Goal: Task Accomplishment & Management: Manage account settings

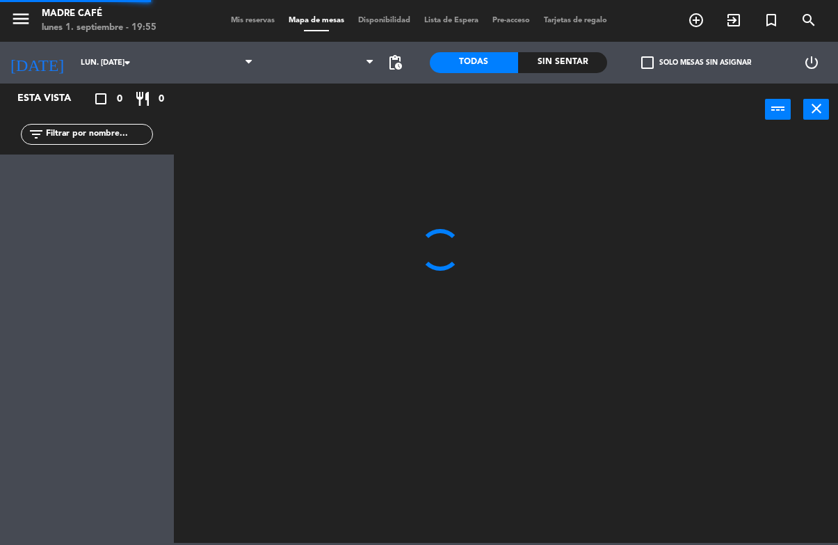
click at [154, 105] on div "crop_square 0 restaurant 0" at bounding box center [133, 98] width 67 height 17
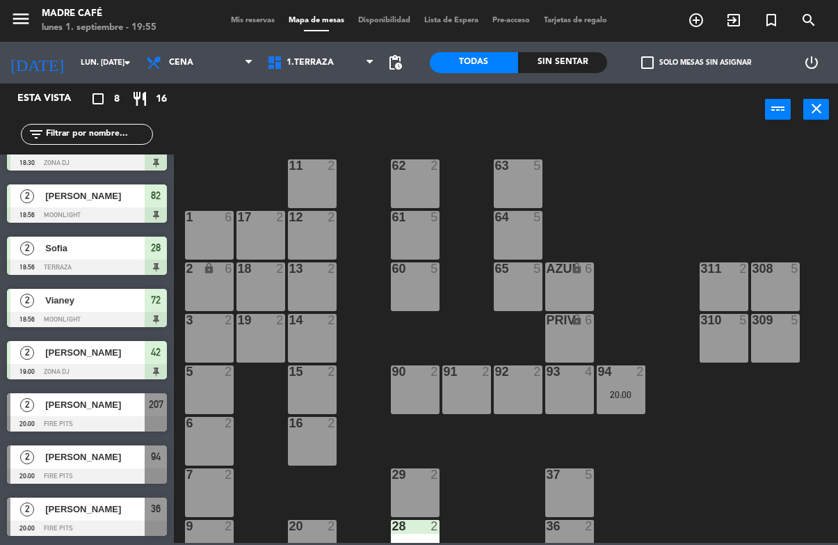
scroll to position [29, 0]
click at [97, 514] on span "[PERSON_NAME]" at bounding box center [94, 509] width 99 height 15
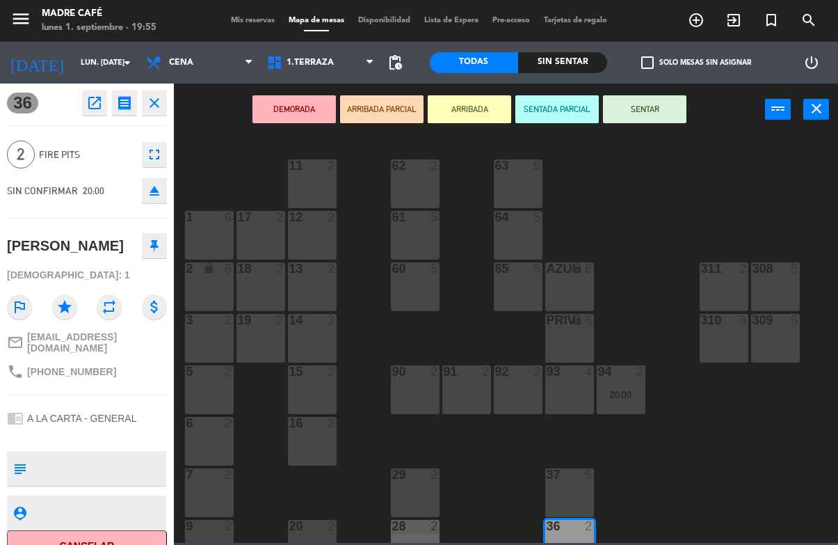
click at [482, 101] on button "ARRIBADA" at bounding box center [469, 109] width 83 height 28
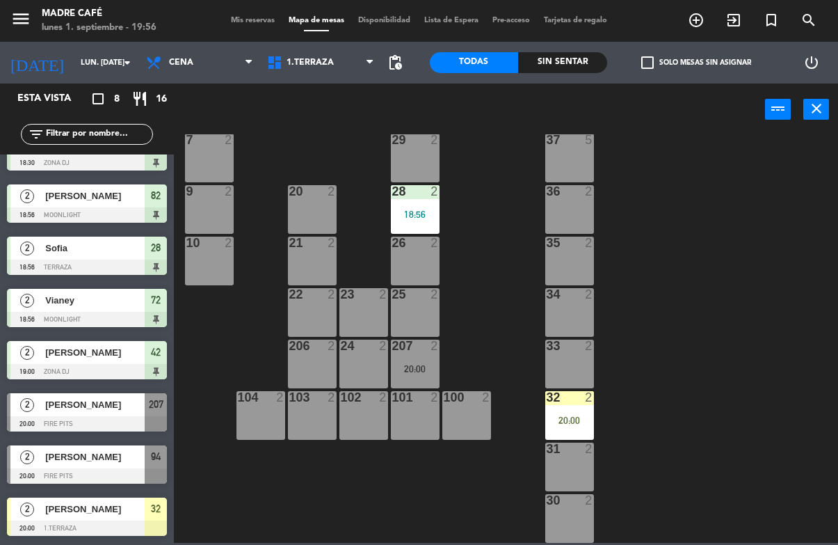
click at [566, 408] on div "32 2 20:00" at bounding box center [569, 415] width 49 height 49
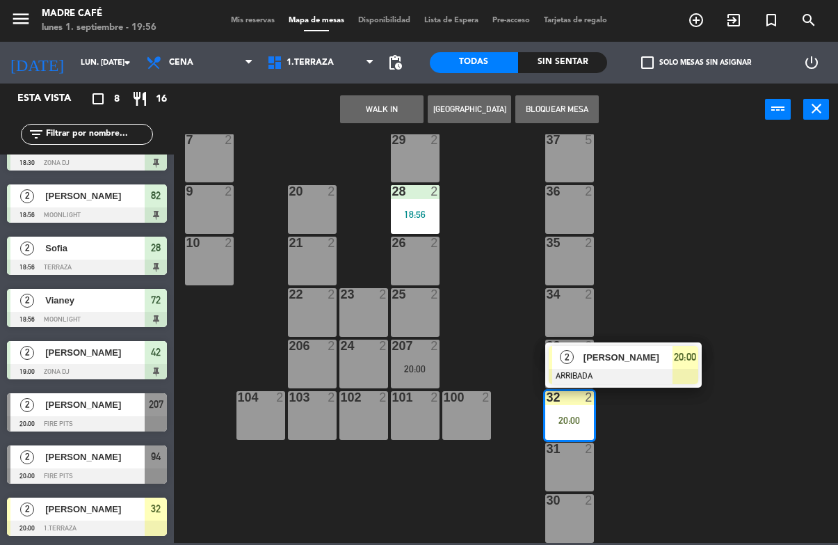
click at [625, 367] on div "[PERSON_NAME]" at bounding box center [627, 357] width 90 height 23
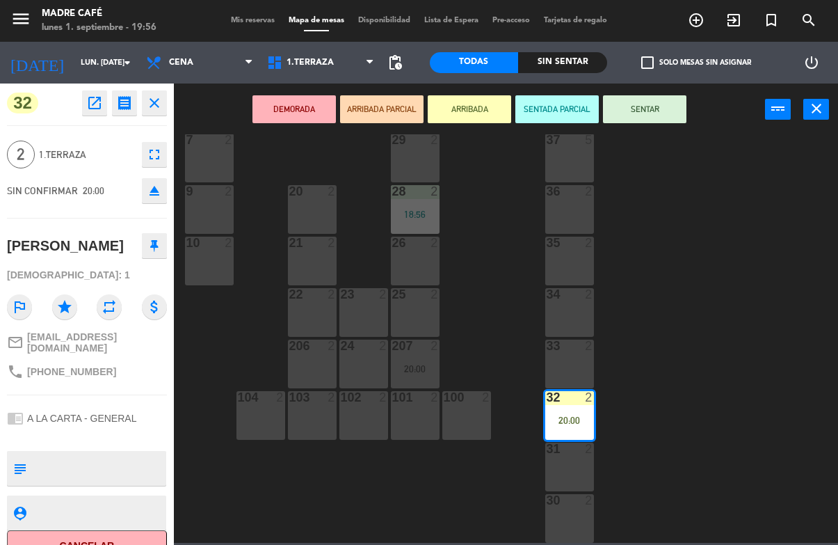
click at [696, 109] on div "DEMORADA ARRIBADA PARCIAL ARRIBADA SENTADA PARCIAL SENTAR power_input close" at bounding box center [469, 109] width 591 height 53
click at [682, 108] on button "SENTAR" at bounding box center [644, 109] width 83 height 28
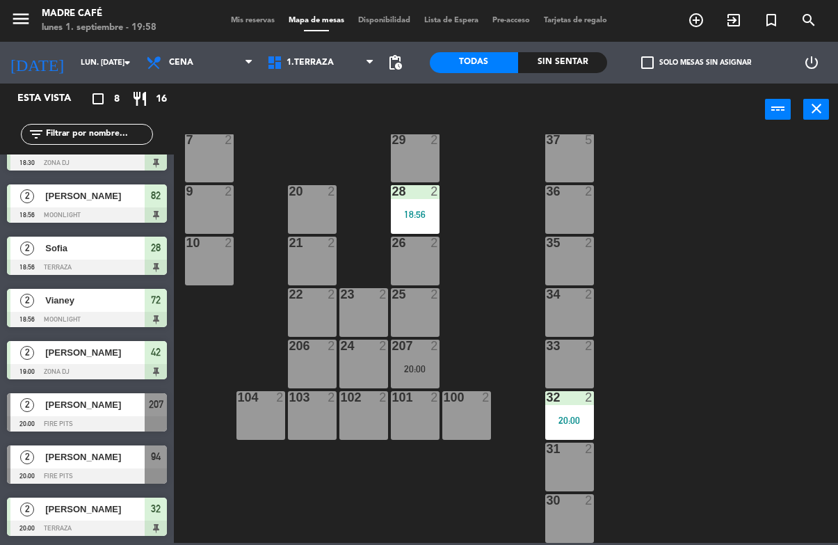
click at [713, 15] on span "add_circle_outline" at bounding box center [697, 20] width 38 height 24
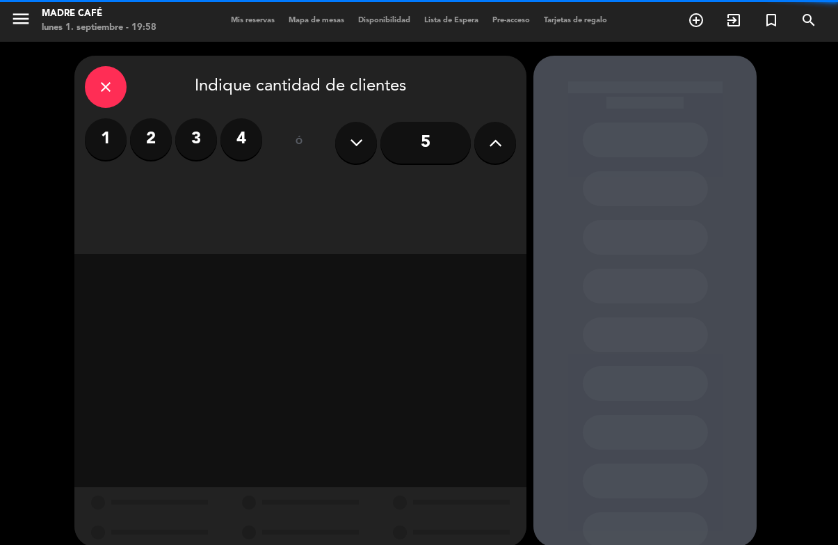
click at [128, 63] on div "close Indique cantidad de clientes 1 2 3 4 ó 5" at bounding box center [300, 155] width 452 height 198
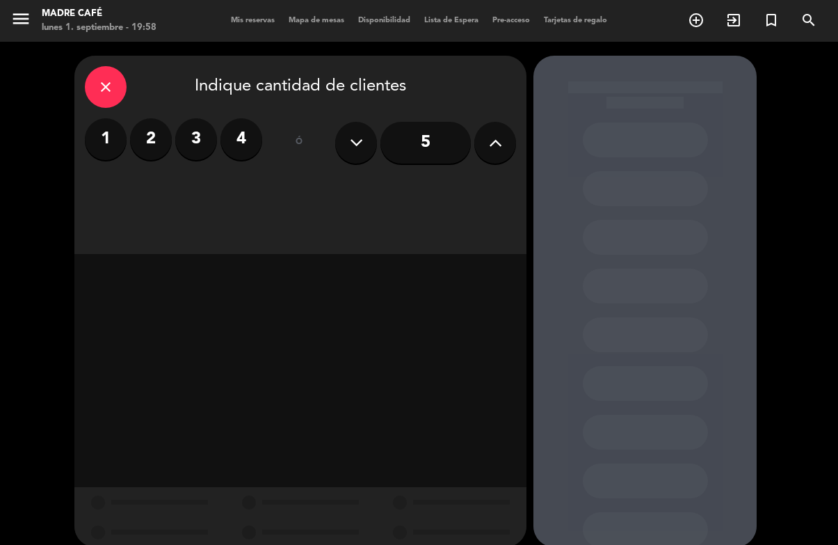
click at [117, 81] on div "close" at bounding box center [106, 87] width 42 height 42
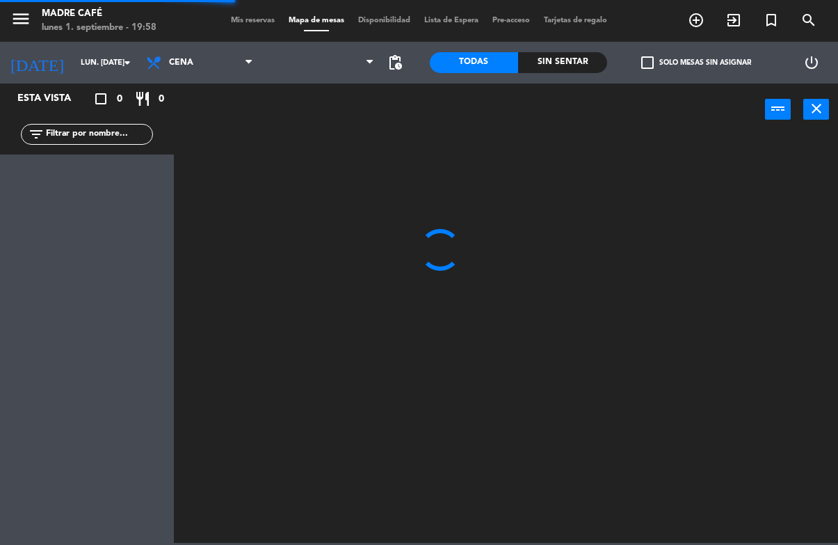
click at [708, 15] on span "add_circle_outline" at bounding box center [697, 20] width 38 height 24
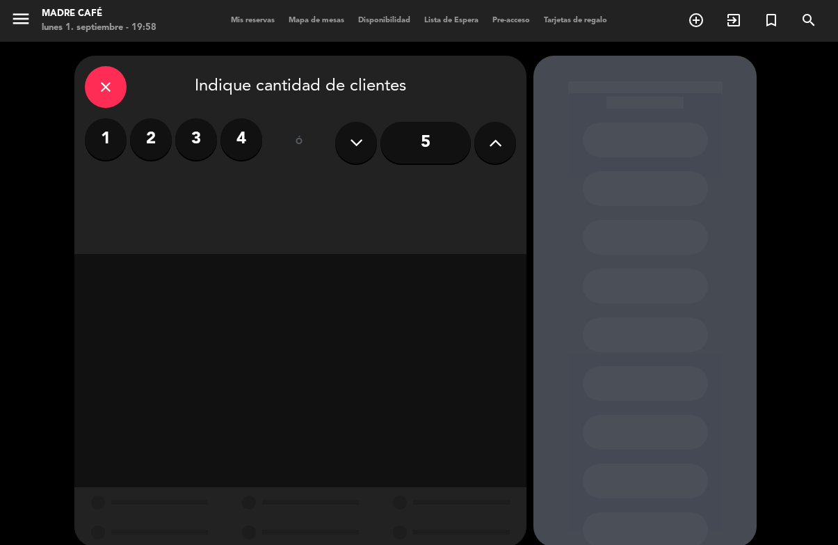
click at [424, 134] on input "5" at bounding box center [426, 143] width 90 height 42
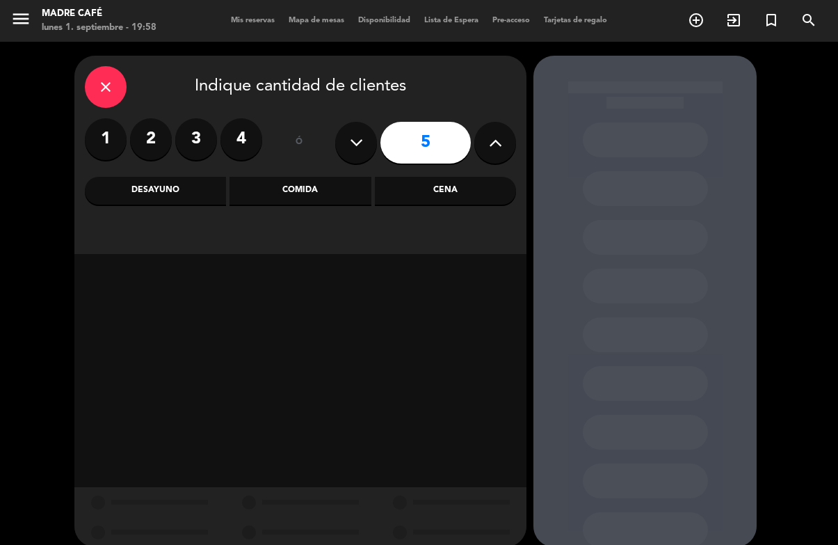
click at [182, 198] on div "Desayuno" at bounding box center [155, 191] width 141 height 28
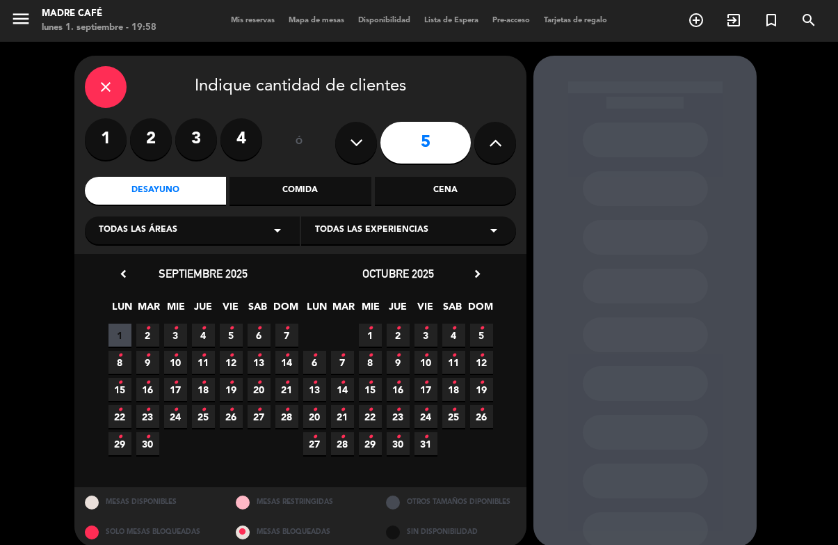
click at [264, 324] on span "6 •" at bounding box center [259, 335] width 23 height 23
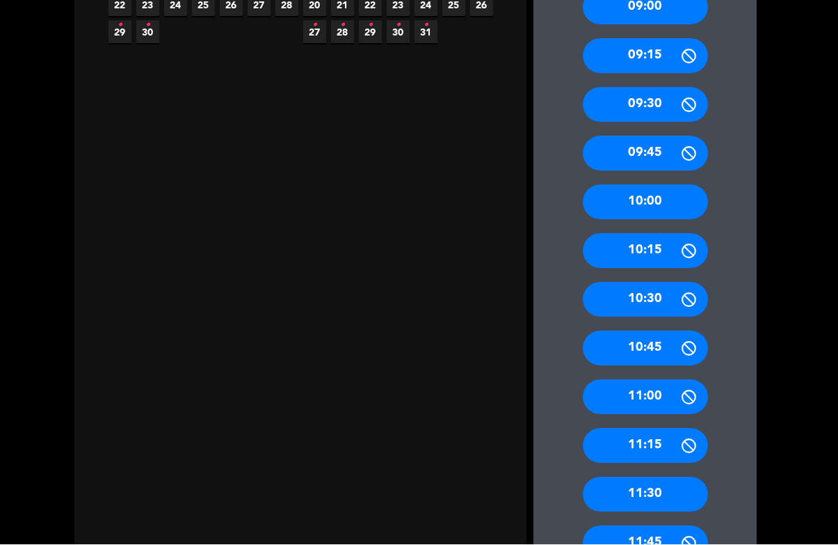
scroll to position [506, 0]
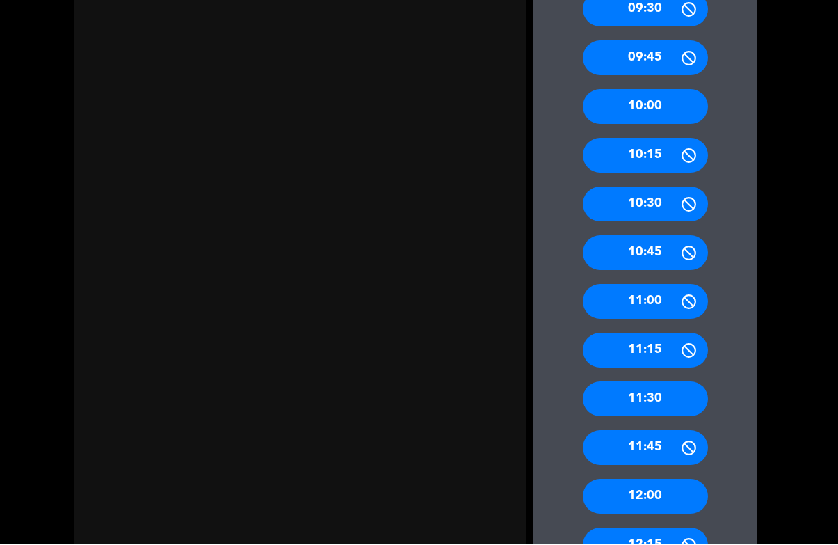
click at [668, 479] on div "12:00" at bounding box center [645, 496] width 125 height 35
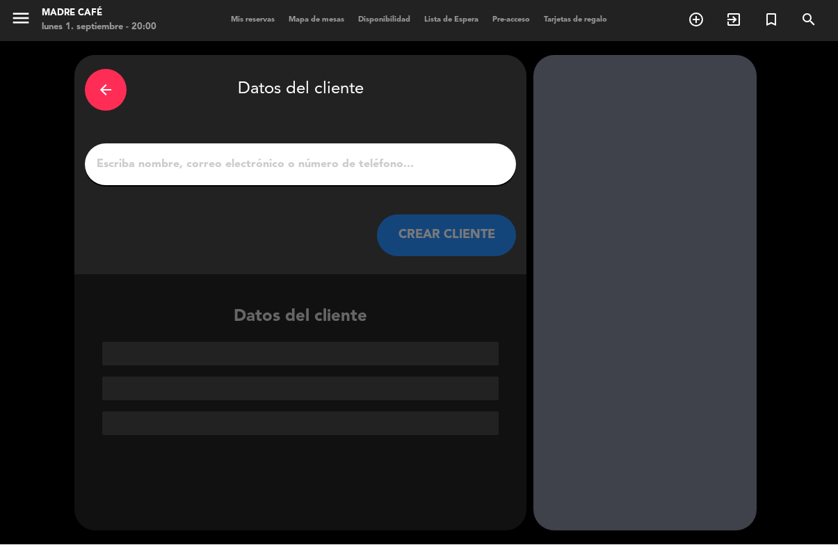
click at [312, 155] on input "1" at bounding box center [300, 164] width 410 height 19
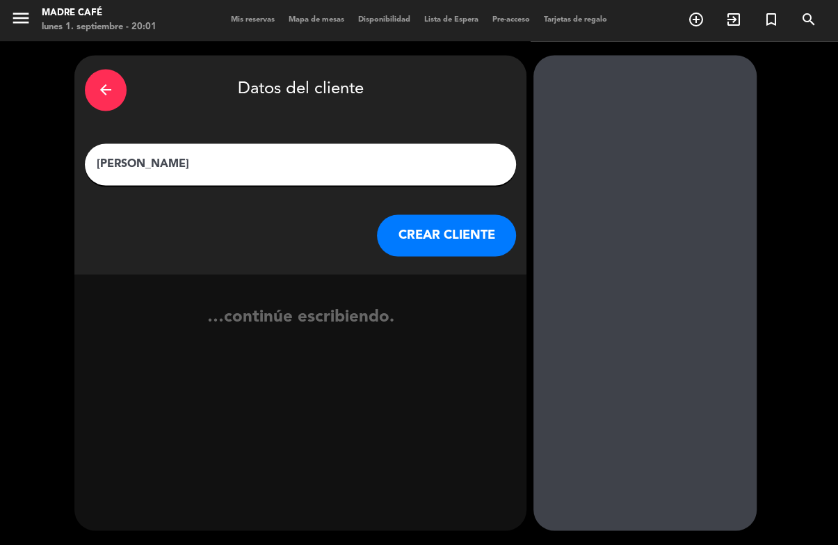
type input "[PERSON_NAME]"
click at [799, 126] on div "arrow_back Datos del cliente [PERSON_NAME] [PERSON_NAME] CLIENTE …continúe escr…" at bounding box center [419, 293] width 838 height 503
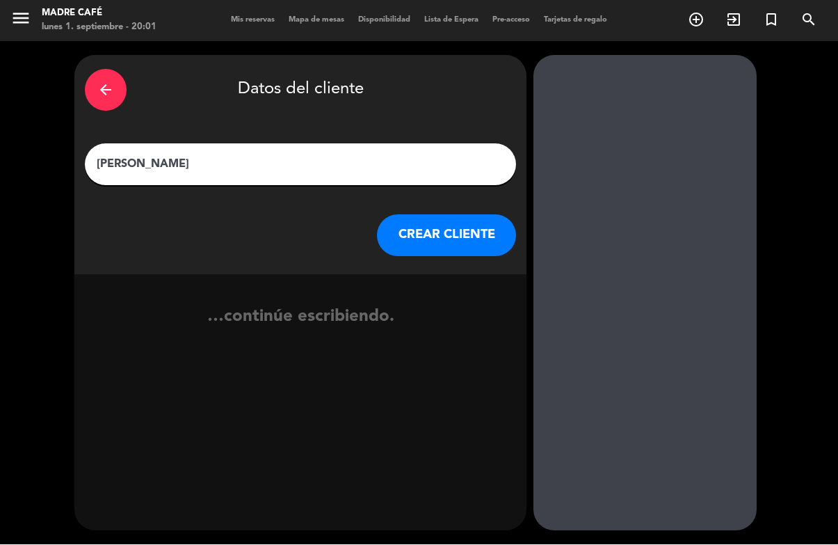
click at [424, 215] on button "CREAR CLIENTE" at bounding box center [446, 236] width 139 height 42
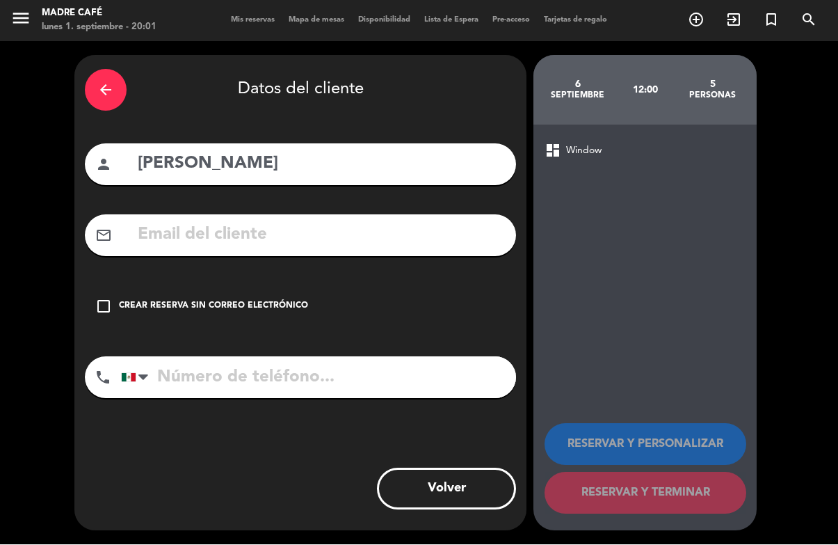
click at [110, 286] on div "check_box_outline_blank Crear reserva sin correo electrónico" at bounding box center [300, 307] width 431 height 42
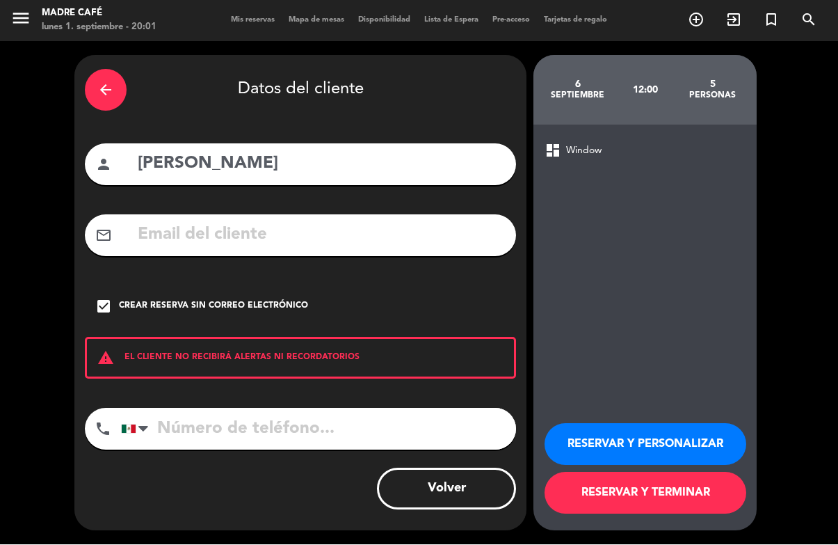
click at [580, 498] on button "RESERVAR Y TERMINAR" at bounding box center [646, 493] width 202 height 42
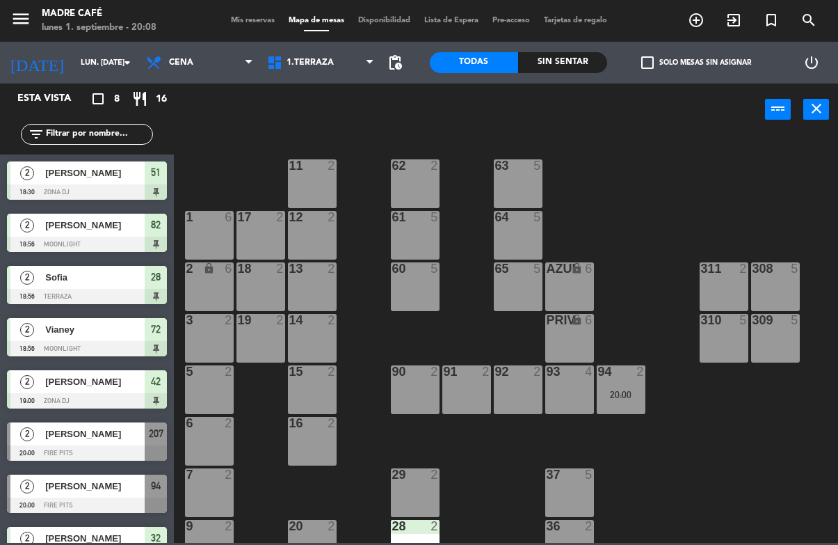
click at [705, 20] on icon "exit_to_app" at bounding box center [696, 20] width 17 height 17
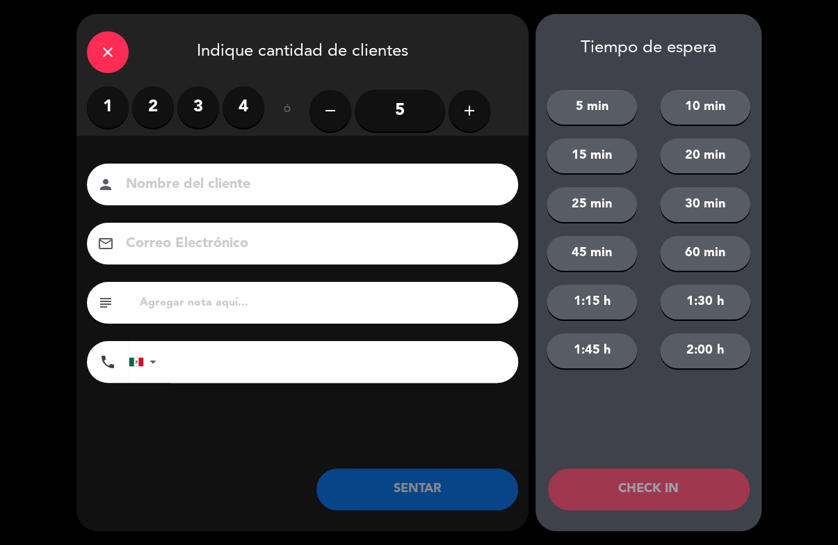
click at [479, 92] on button "add" at bounding box center [470, 111] width 42 height 42
click at [477, 109] on icon "add" at bounding box center [469, 110] width 17 height 17
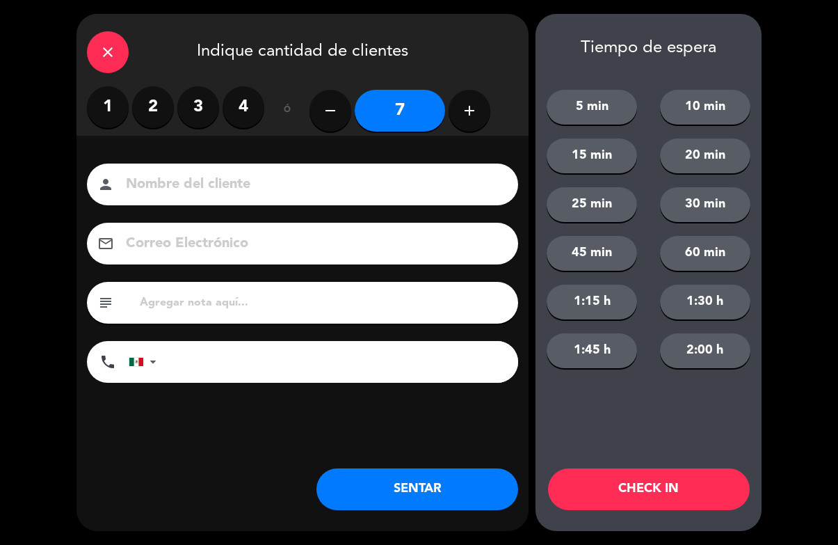
click at [468, 122] on button "add" at bounding box center [470, 111] width 42 height 42
click at [485, 118] on button "add" at bounding box center [470, 111] width 42 height 42
click at [476, 129] on button "add" at bounding box center [470, 111] width 42 height 42
click at [486, 122] on button "add" at bounding box center [470, 111] width 42 height 42
click at [479, 121] on button "add" at bounding box center [470, 111] width 42 height 42
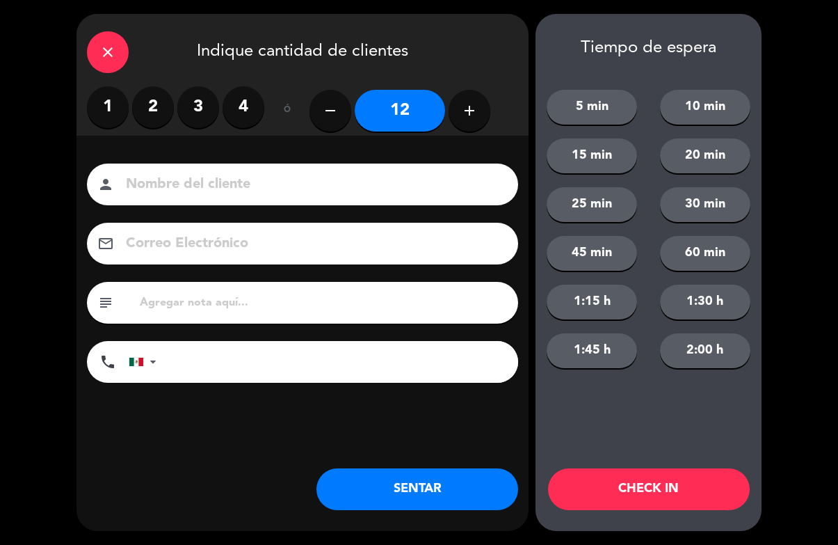
click at [481, 122] on button "add" at bounding box center [470, 111] width 42 height 42
click at [471, 119] on button "add" at bounding box center [470, 111] width 42 height 42
click at [467, 113] on icon "add" at bounding box center [469, 110] width 17 height 17
click at [468, 115] on icon "add" at bounding box center [469, 110] width 17 height 17
click at [468, 114] on icon "add" at bounding box center [469, 110] width 17 height 17
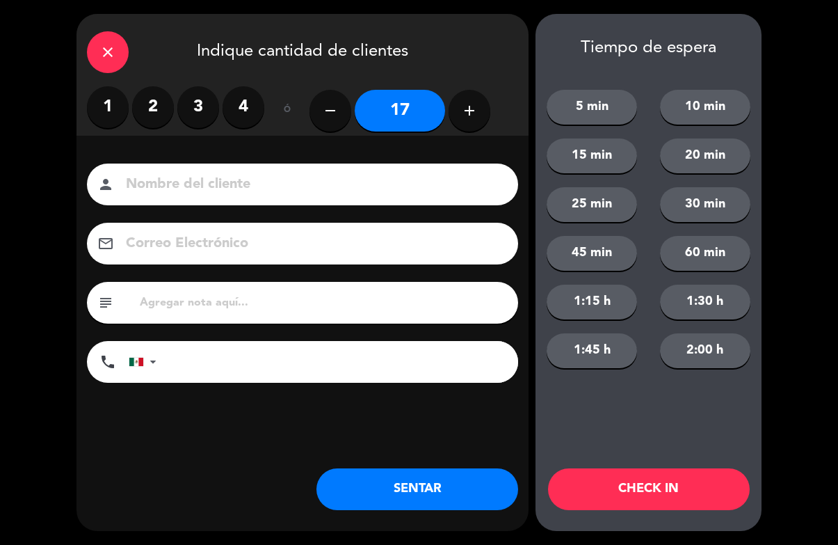
click at [466, 117] on icon "add" at bounding box center [469, 110] width 17 height 17
click at [465, 113] on icon "add" at bounding box center [469, 110] width 17 height 17
click at [459, 115] on button "add" at bounding box center [470, 111] width 42 height 42
click at [458, 115] on button "add" at bounding box center [470, 111] width 42 height 42
click at [456, 118] on button "add" at bounding box center [470, 111] width 42 height 42
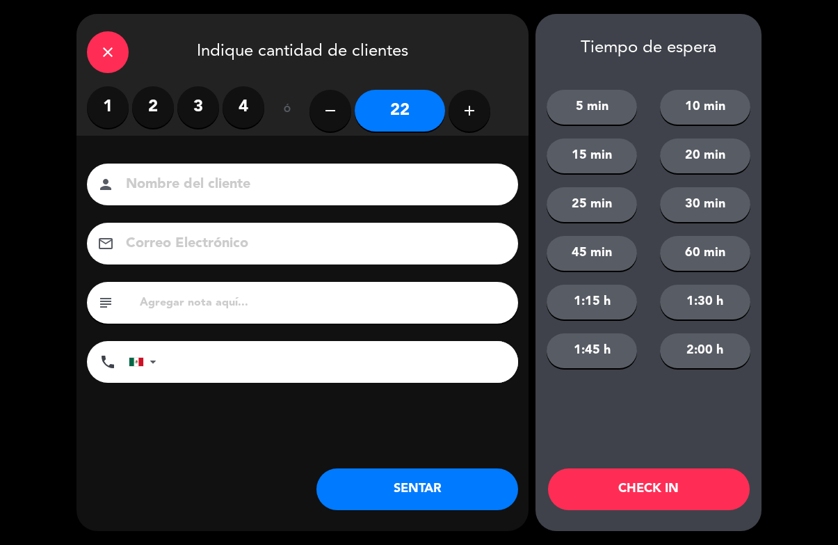
click at [458, 113] on button "add" at bounding box center [470, 111] width 42 height 42
type input "23"
click at [438, 173] on input at bounding box center [313, 185] width 376 height 24
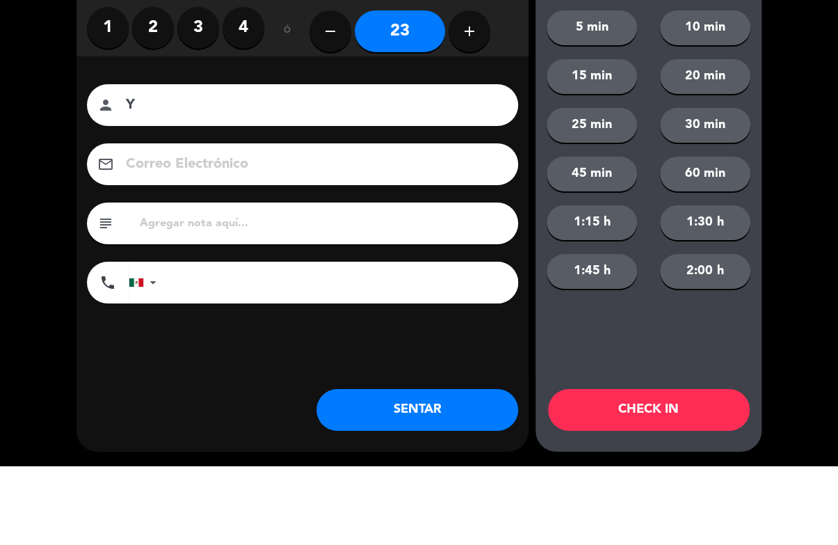
type input "Y"
click at [790, 91] on div "close Indique cantidad de clientes 1 2 3 4 ó remove 23 add Nombre del cliente p…" at bounding box center [419, 272] width 838 height 545
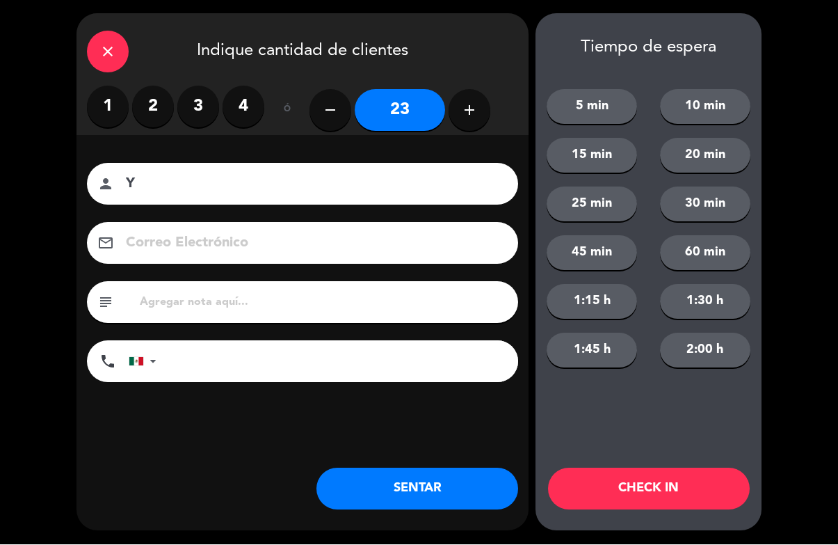
click at [689, 496] on button "CHECK IN" at bounding box center [649, 489] width 202 height 42
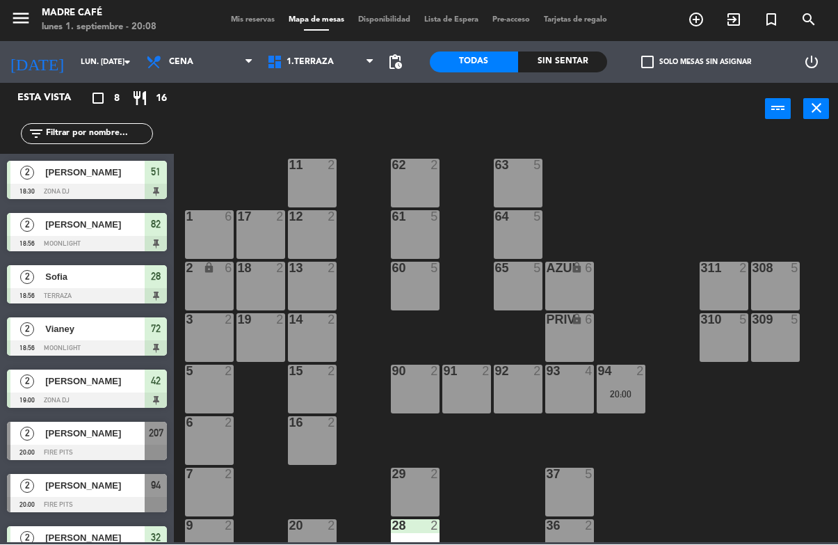
click at [705, 24] on icon "exit_to_app" at bounding box center [696, 20] width 17 height 17
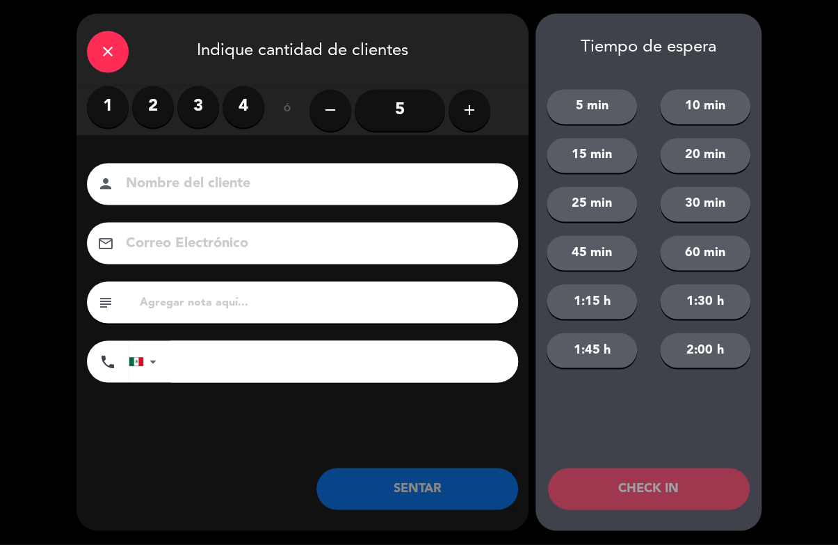
click at [163, 98] on label "2" at bounding box center [153, 107] width 42 height 42
click at [207, 188] on input at bounding box center [313, 185] width 376 height 24
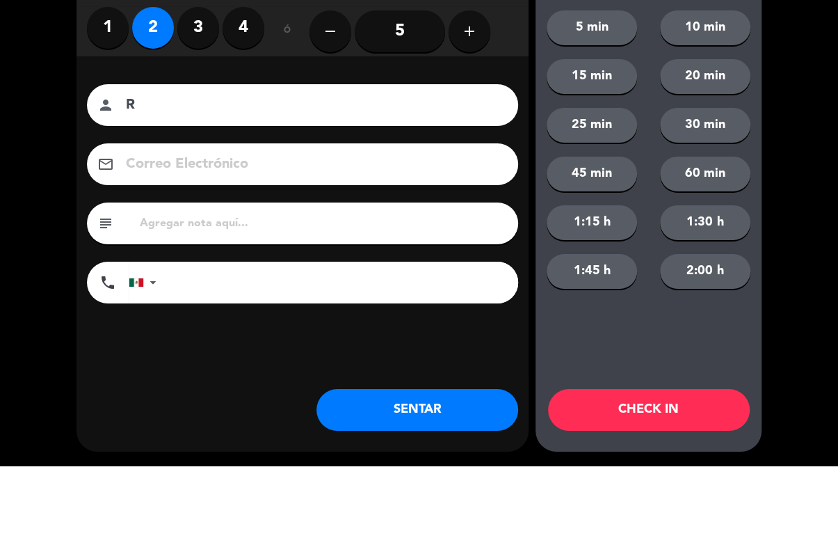
type input "R"
click at [790, 127] on div "close Indique cantidad de clientes 1 2 3 4 ó remove 5 add Nombre del cliente pe…" at bounding box center [419, 272] width 838 height 545
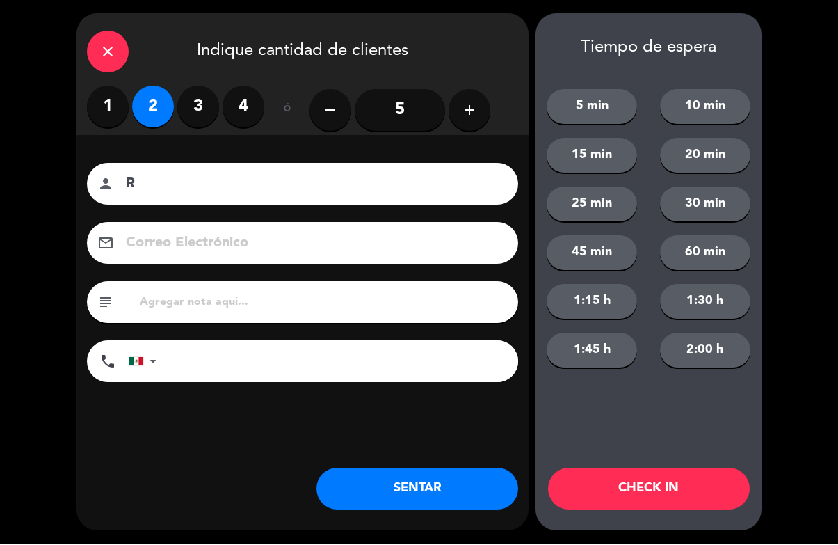
click at [692, 496] on button "CHECK IN" at bounding box center [649, 489] width 202 height 42
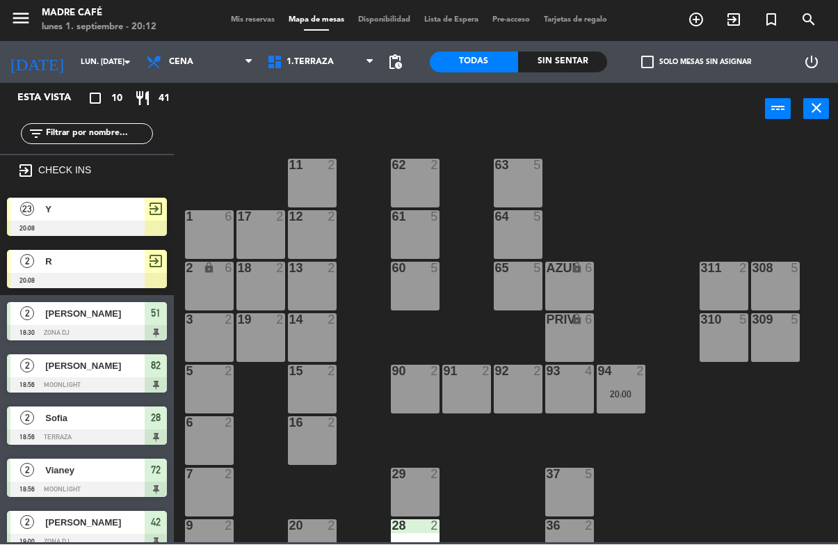
click at [321, 58] on span "1.Terraza" at bounding box center [310, 63] width 47 height 10
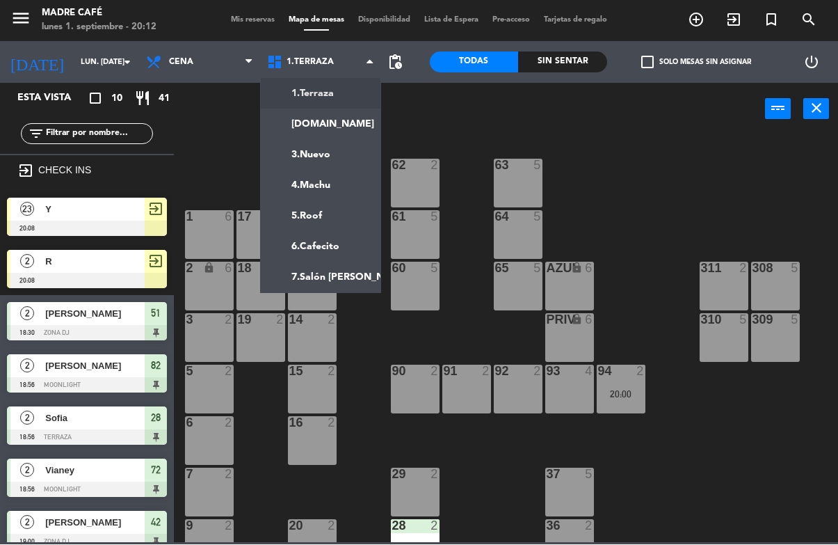
click at [340, 126] on ng-component "menu Madre Café lunes 1. septiembre - 20:12 Mis reservas Mapa de mesas Disponib…" at bounding box center [419, 271] width 838 height 543
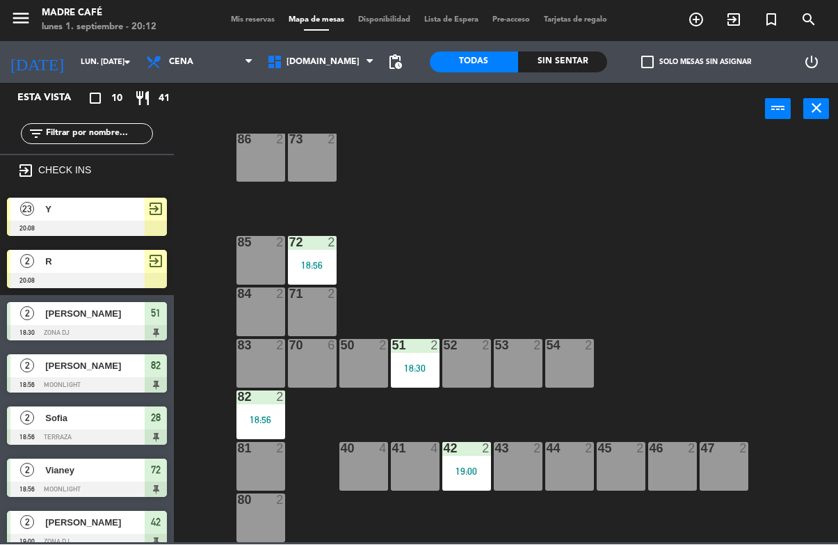
scroll to position [77, 0]
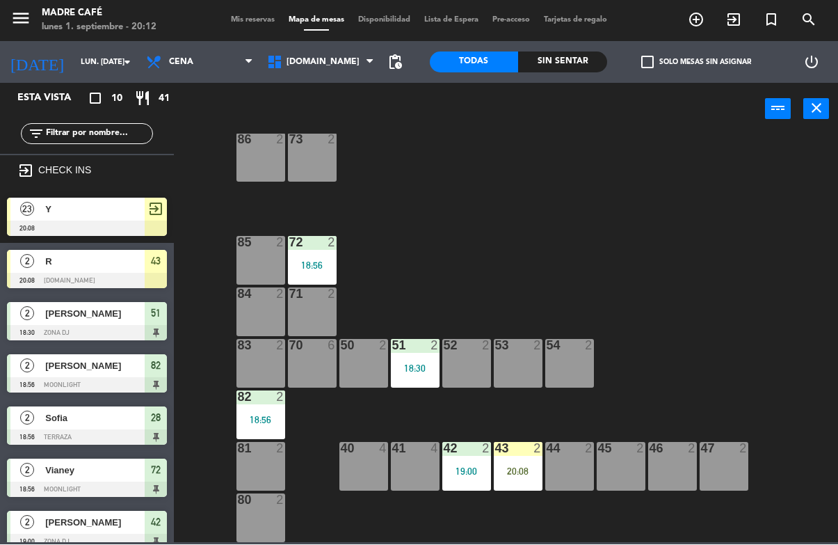
click at [521, 463] on div "43 2 20:08" at bounding box center [518, 466] width 49 height 49
click at [582, 386] on div "54 2" at bounding box center [569, 364] width 49 height 49
click at [687, 163] on div "87 2 74 2 75 2 76 2 86 2 73 2 72 2 18:56 85 2 71 2 84 2 70 6 83 2 50 2 51 2 18:…" at bounding box center [510, 338] width 656 height 408
click at [525, 462] on div "43 2 20:08" at bounding box center [518, 466] width 49 height 49
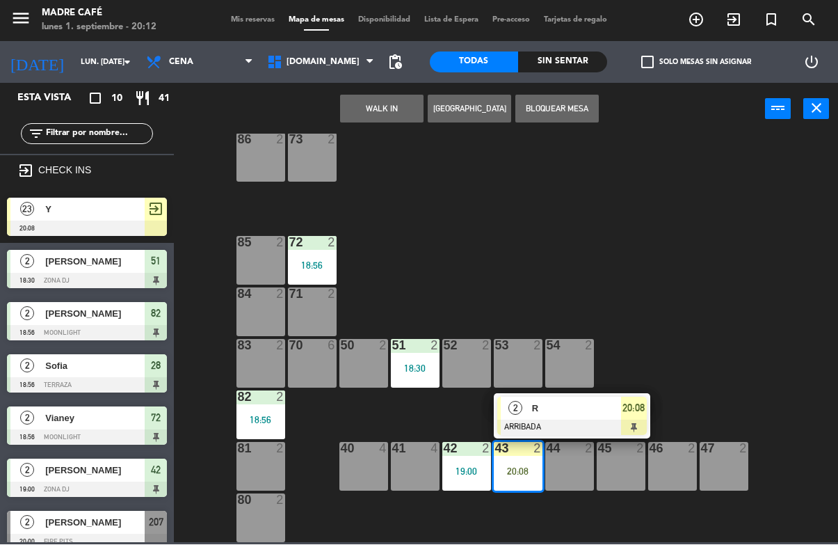
click at [573, 395] on div "2 R ARRIBADA 20:08" at bounding box center [572, 416] width 157 height 45
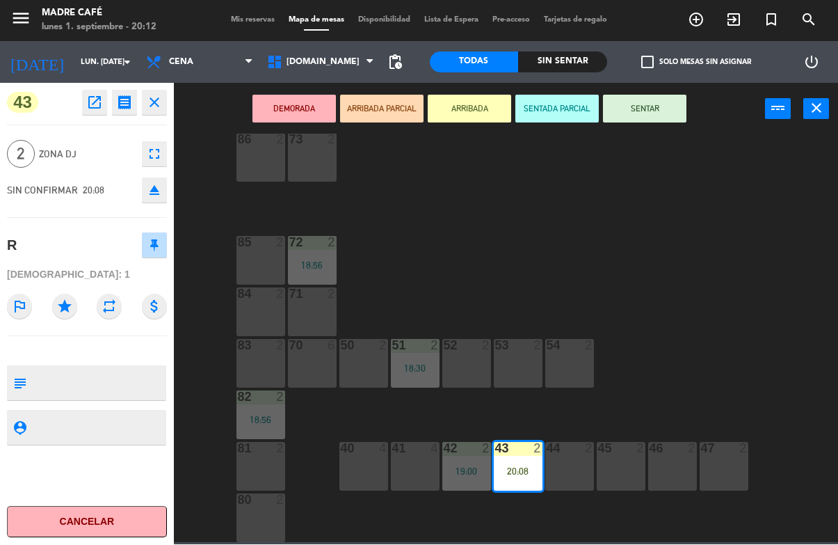
click at [673, 104] on button "SENTAR" at bounding box center [644, 109] width 83 height 28
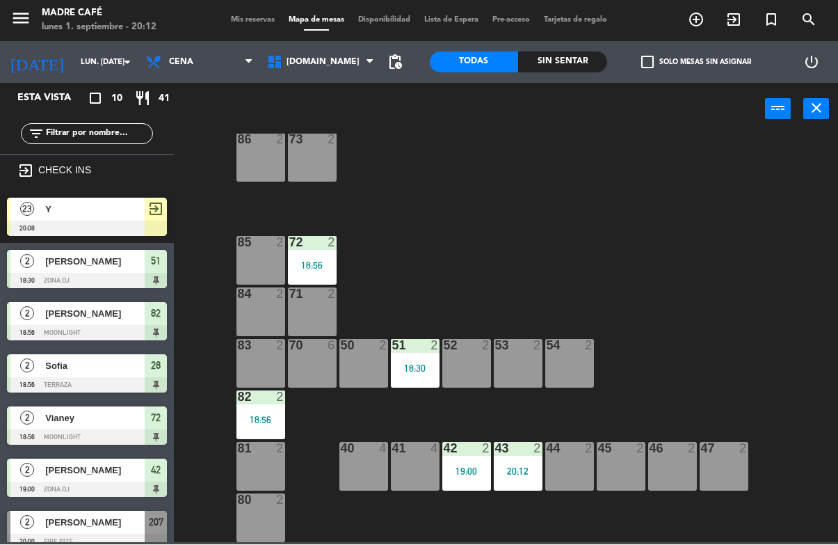
scroll to position [0, 0]
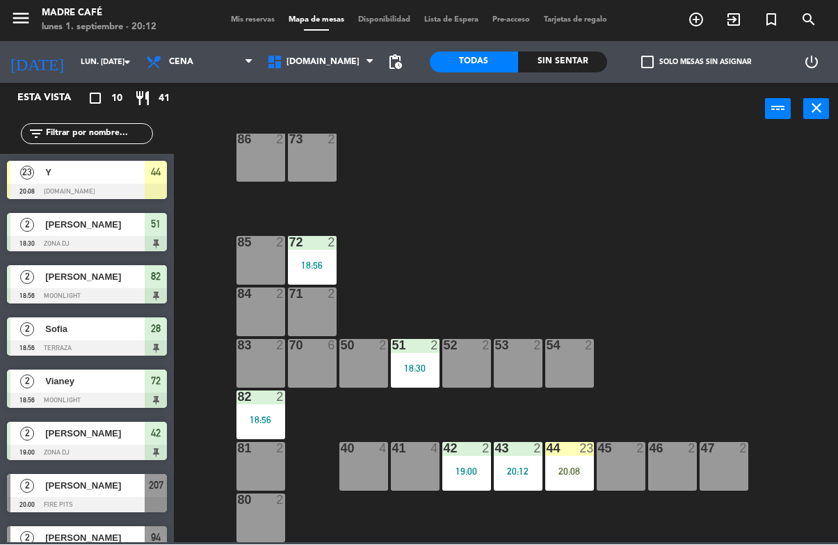
click at [571, 455] on div "44 23" at bounding box center [569, 449] width 49 height 14
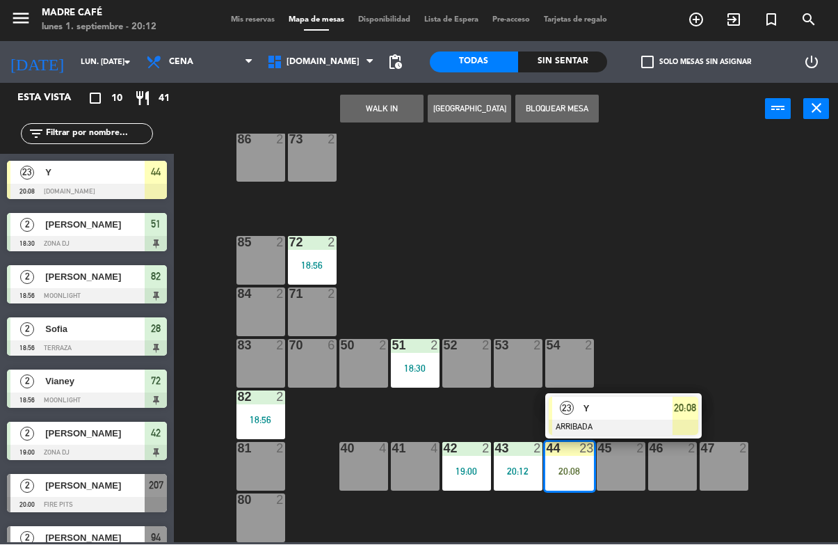
click at [607, 407] on span "Y" at bounding box center [628, 408] width 89 height 15
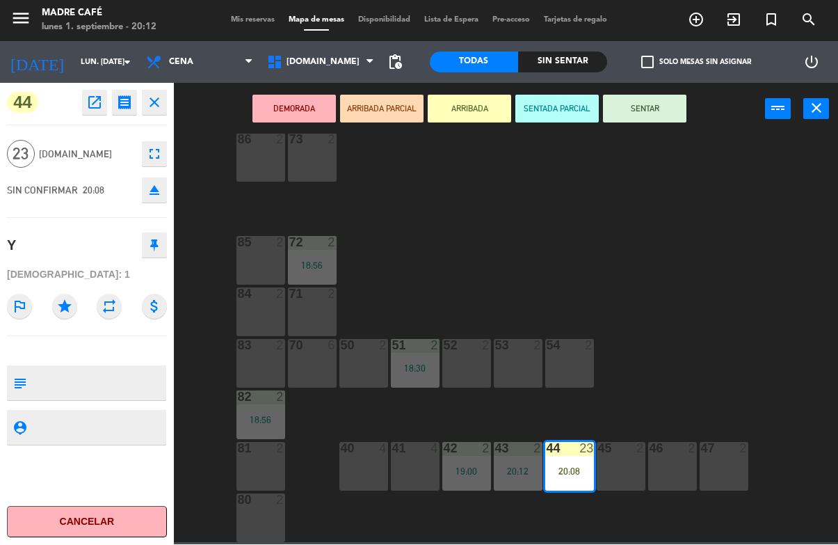
click at [676, 109] on button "SENTAR" at bounding box center [644, 109] width 83 height 28
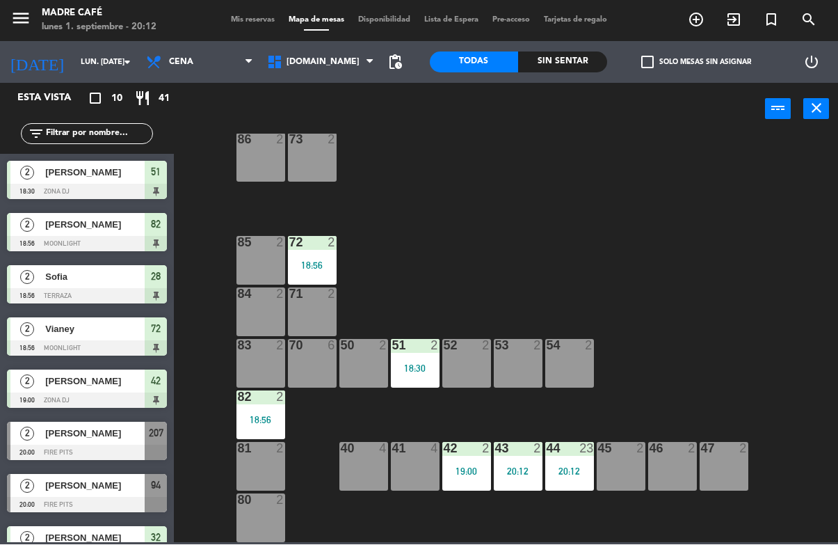
click at [125, 436] on span "[PERSON_NAME]" at bounding box center [94, 433] width 99 height 15
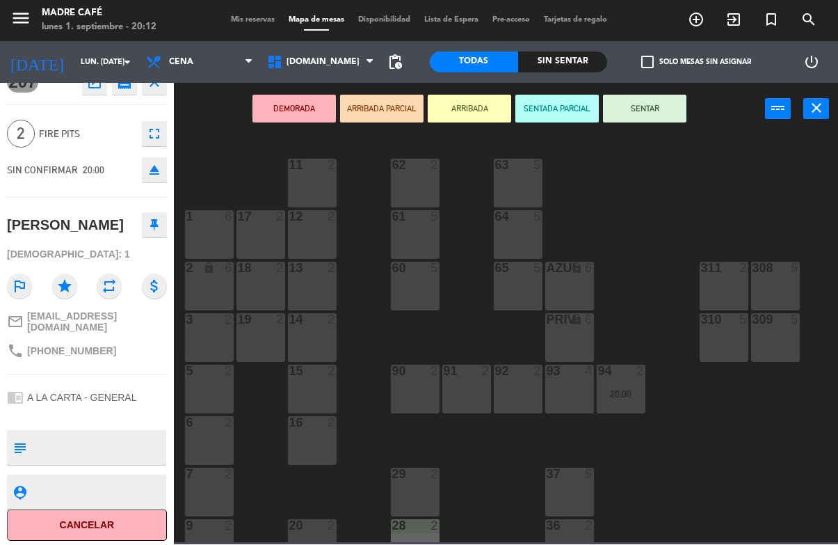
scroll to position [17, 0]
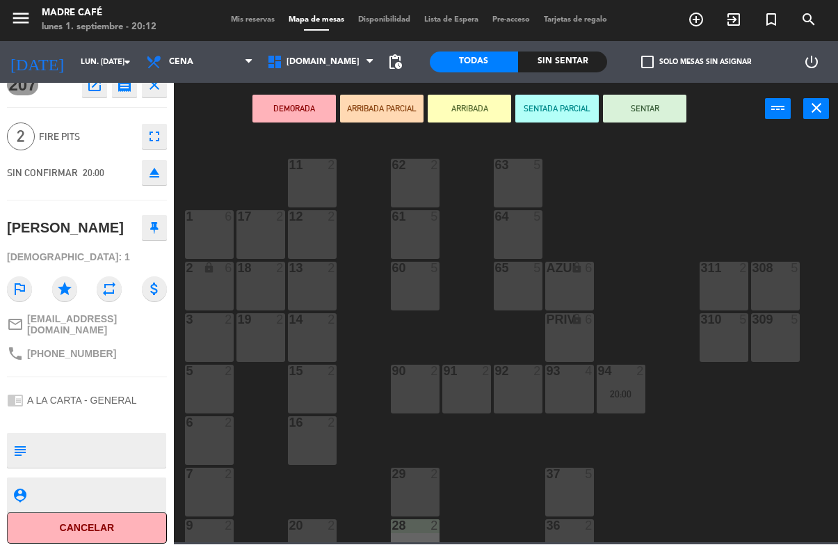
click at [141, 520] on button "Cancelar" at bounding box center [87, 528] width 160 height 31
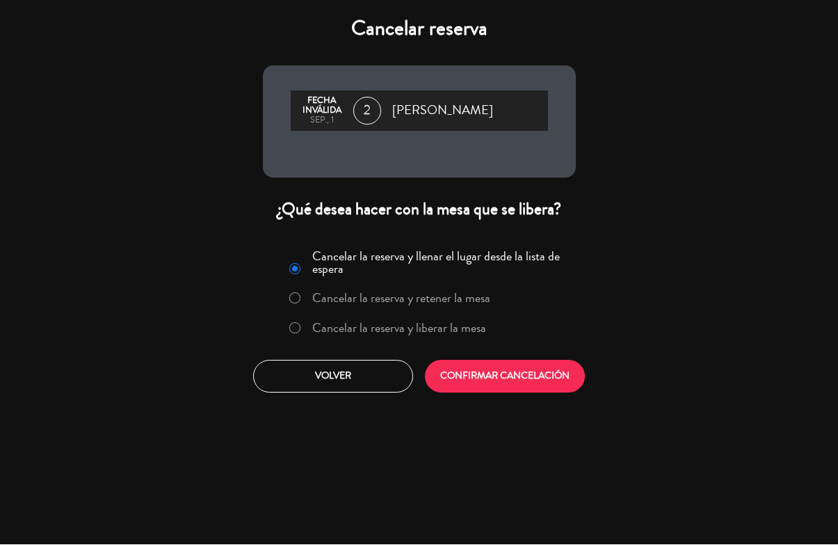
click at [367, 332] on label "Cancelar la reserva y liberar la mesa" at bounding box center [399, 328] width 174 height 13
click at [435, 367] on button "CONFIRMAR CANCELACIÓN" at bounding box center [505, 376] width 160 height 33
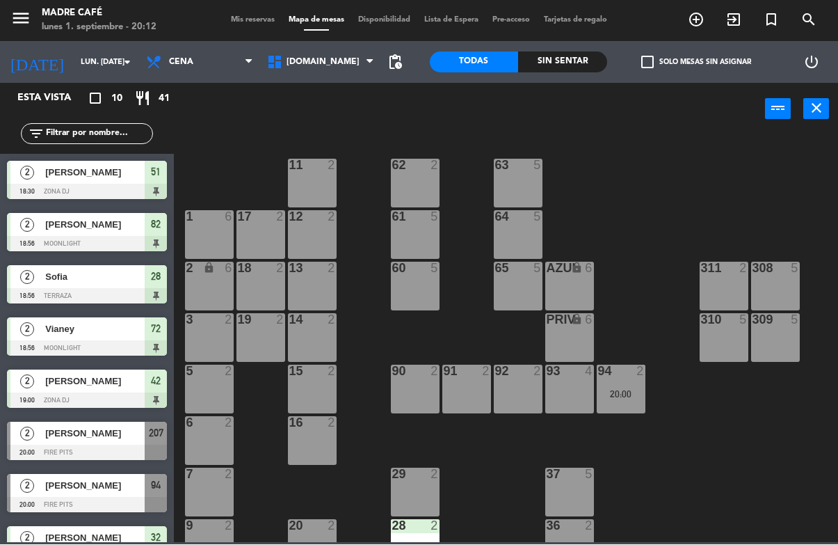
click at [546, 65] on div "Sin sentar" at bounding box center [562, 62] width 89 height 21
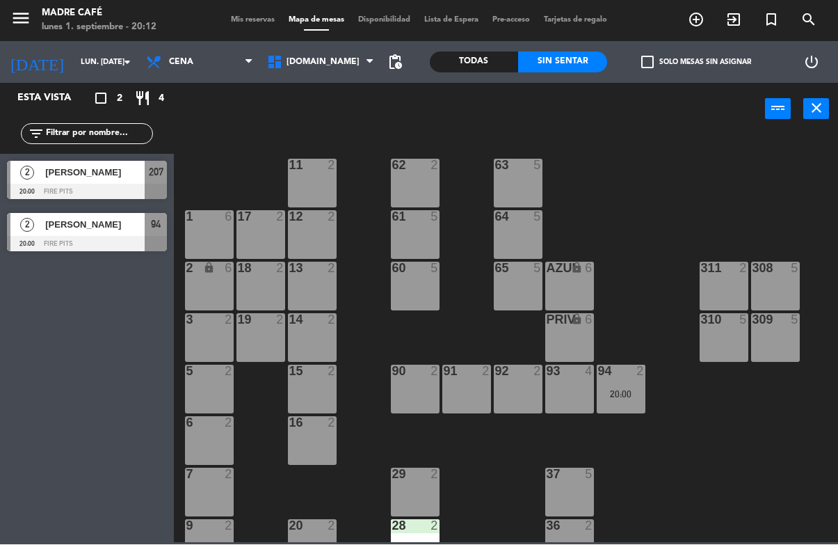
click at [132, 177] on span "[PERSON_NAME]" at bounding box center [94, 173] width 99 height 15
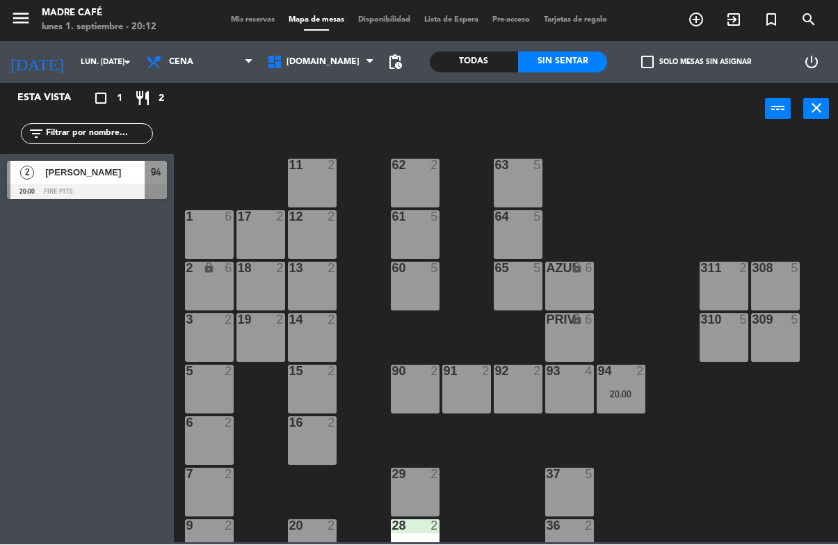
click at [134, 182] on div "[PERSON_NAME]" at bounding box center [94, 172] width 101 height 23
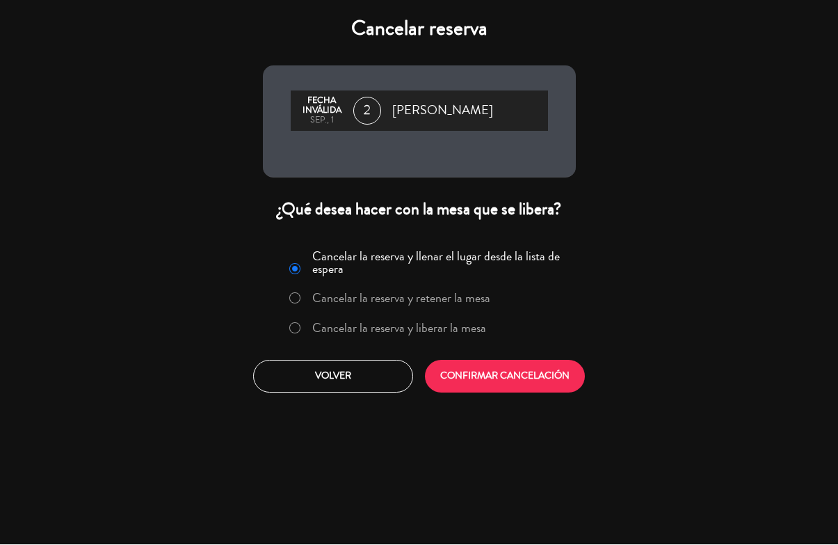
click at [414, 333] on label "Cancelar la reserva y liberar la mesa" at bounding box center [399, 328] width 174 height 13
click at [493, 373] on button "CONFIRMAR CANCELACIÓN" at bounding box center [505, 376] width 160 height 33
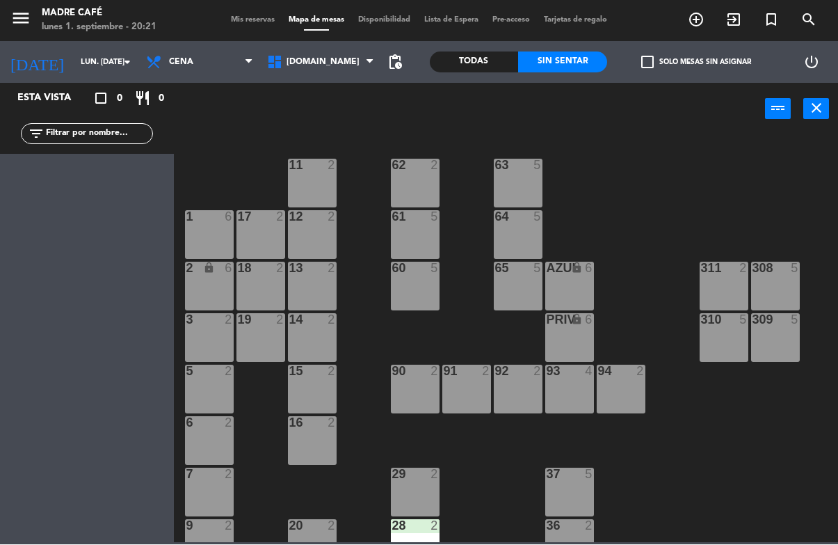
click at [705, 12] on icon "exit_to_app" at bounding box center [696, 20] width 17 height 17
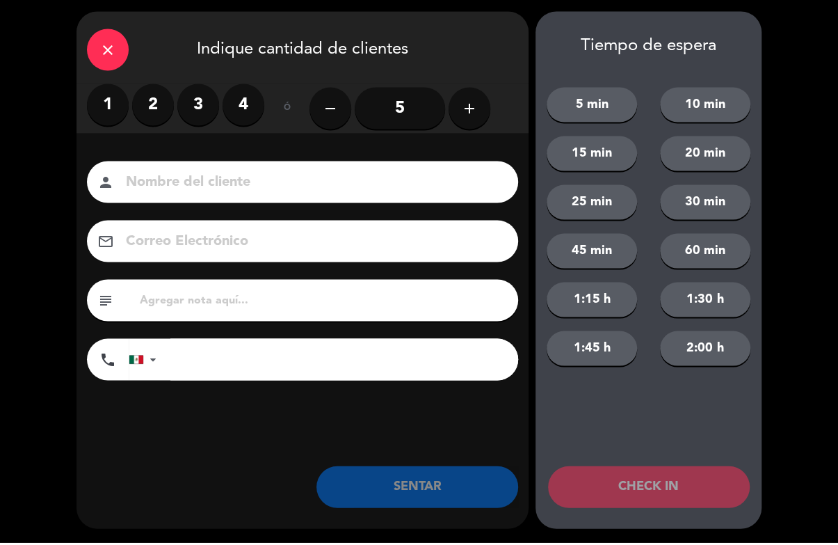
click at [157, 103] on label "2" at bounding box center [153, 107] width 42 height 42
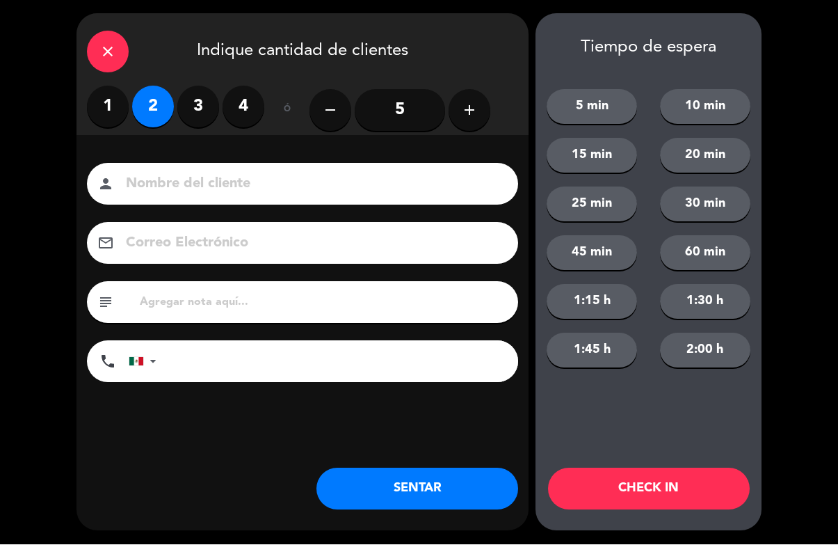
click at [478, 182] on input at bounding box center [313, 185] width 376 height 24
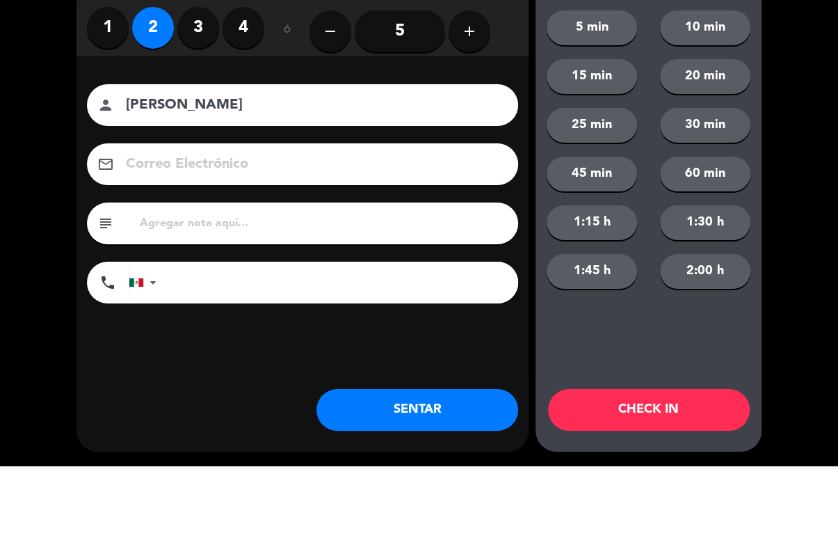
type input "[PERSON_NAME]"
click at [807, 154] on div "close Indique cantidad de clientes 1 2 3 4 ó remove 5 add Nombre del cliente pe…" at bounding box center [419, 272] width 838 height 545
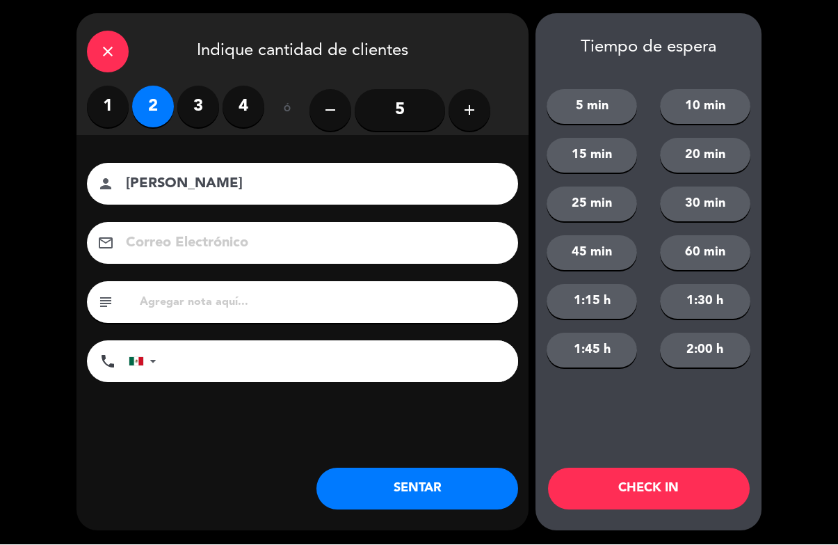
click at [678, 474] on button "CHECK IN" at bounding box center [649, 489] width 202 height 42
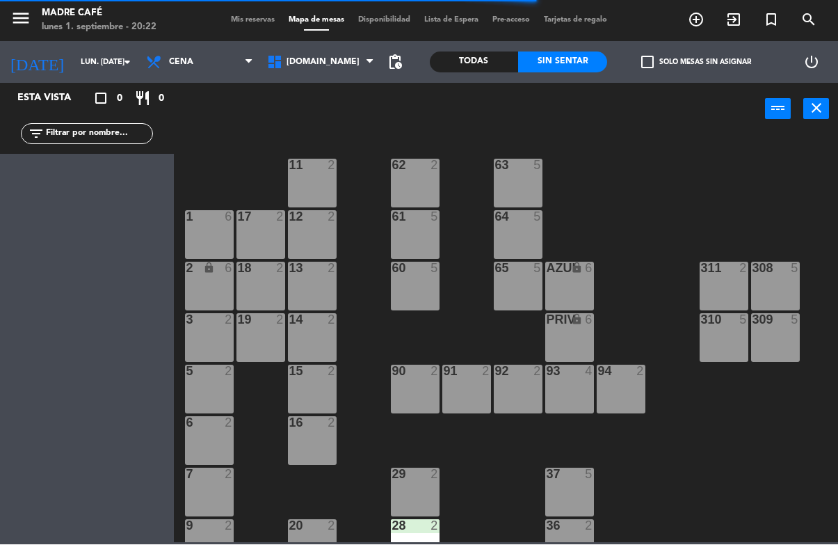
click at [474, 61] on div "Todas" at bounding box center [474, 62] width 89 height 21
